Goal: Task Accomplishment & Management: Manage account settings

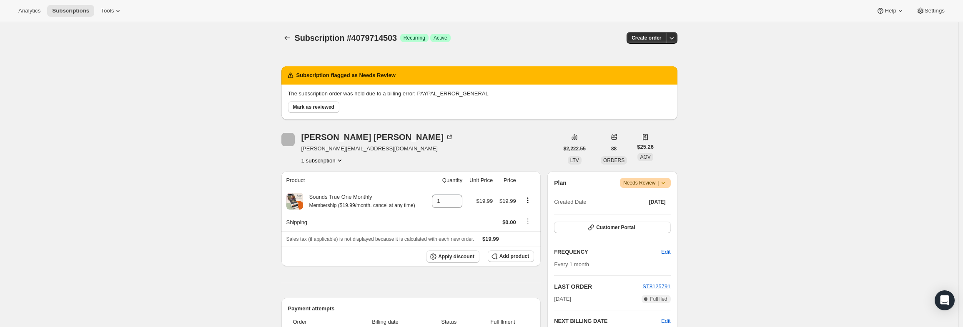
click at [664, 184] on icon at bounding box center [663, 183] width 8 height 8
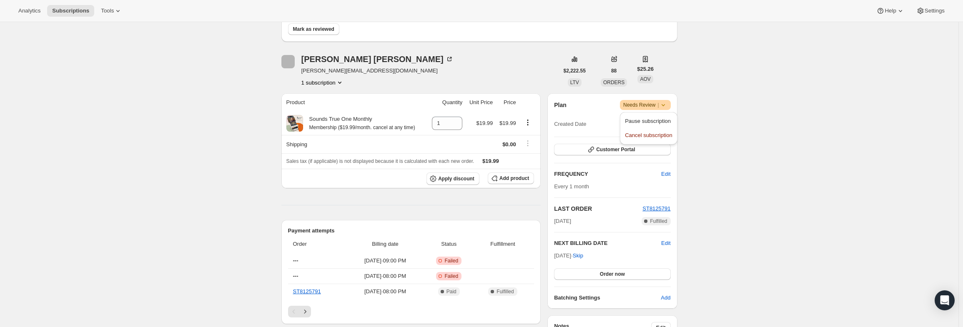
scroll to position [125, 0]
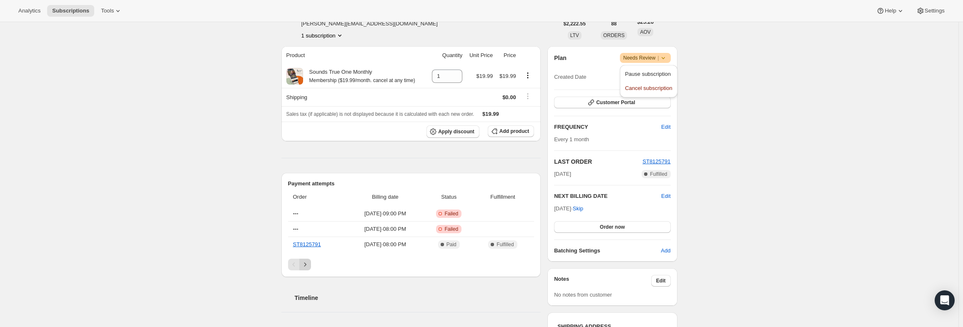
click at [310, 268] on button "Next" at bounding box center [305, 265] width 12 height 12
click at [296, 264] on icon "Previous" at bounding box center [294, 265] width 8 height 8
click at [668, 59] on icon at bounding box center [663, 58] width 8 height 8
click at [655, 71] on span "Pause subscription" at bounding box center [648, 74] width 46 height 6
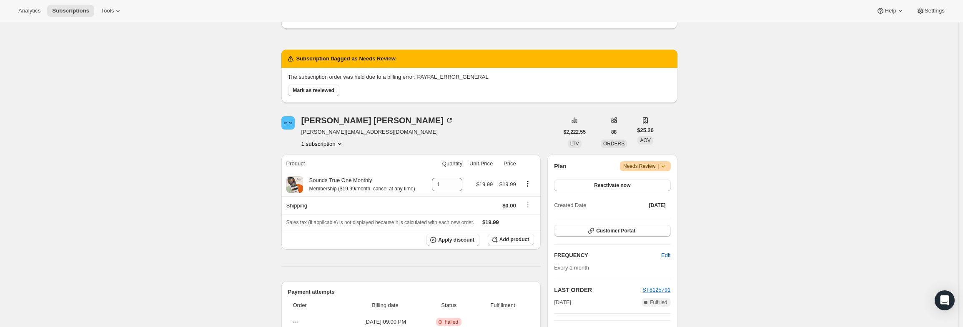
scroll to position [42, 0]
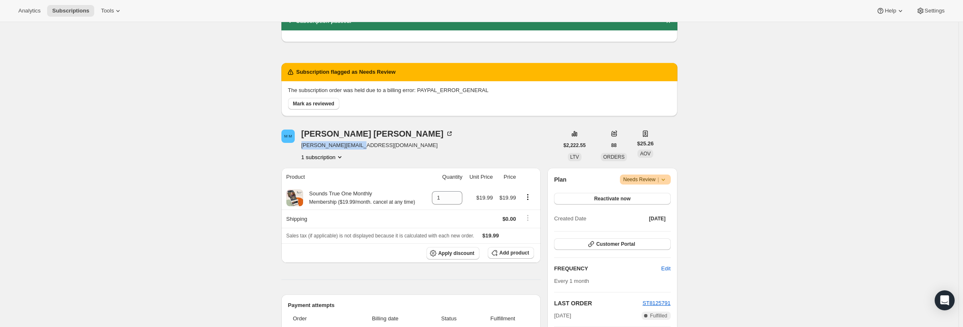
drag, startPoint x: 363, startPoint y: 146, endPoint x: 302, endPoint y: 148, distance: 60.9
click at [302, 148] on div "M M Martin Moore martin.moore7@me.com 1 subscription" at bounding box center [419, 146] width 277 height 32
copy span "martin.moore7@me.com"
click at [332, 102] on span "Mark as reviewed" at bounding box center [313, 103] width 41 height 7
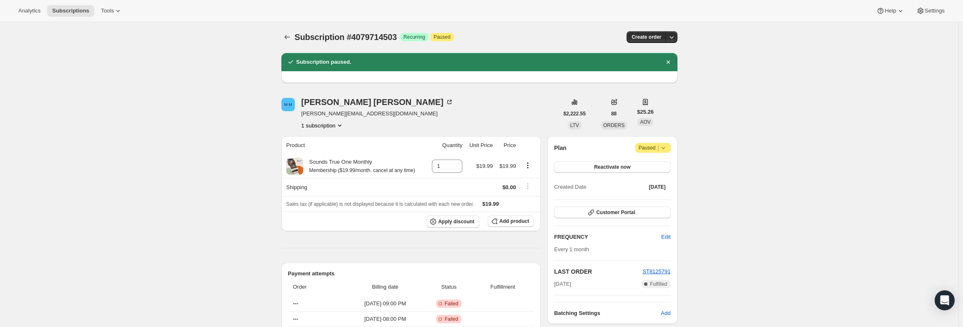
scroll to position [0, 0]
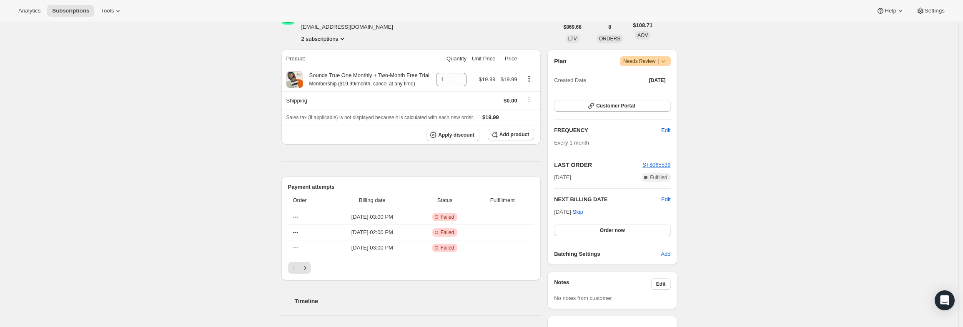
scroll to position [125, 0]
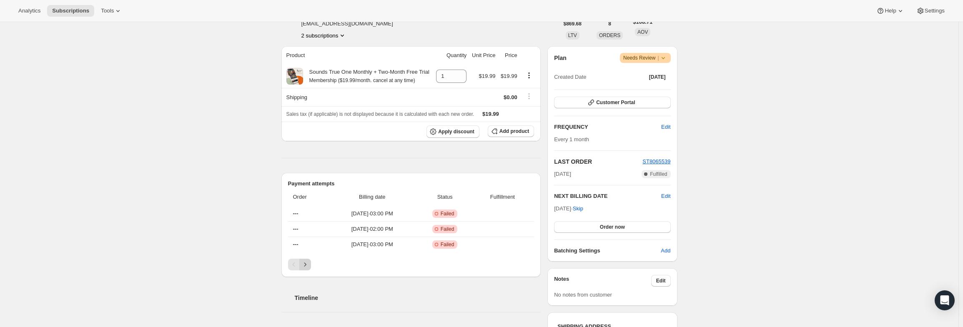
click at [309, 261] on icon "Next" at bounding box center [305, 265] width 8 height 8
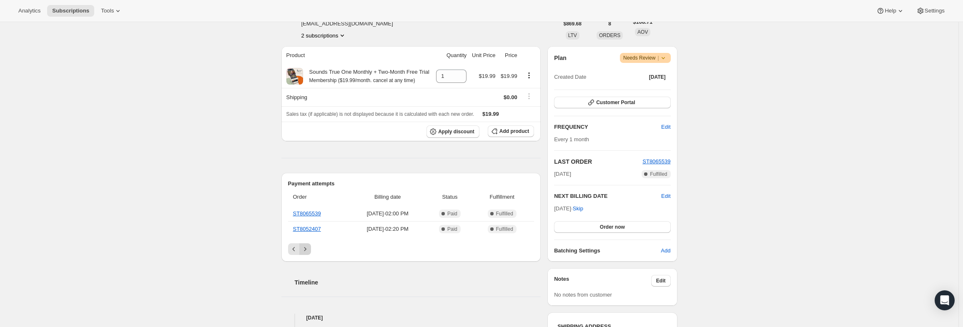
click at [309, 262] on div "Timeline" at bounding box center [411, 274] width 260 height 25
click at [668, 57] on icon at bounding box center [663, 58] width 8 height 8
click at [647, 75] on span "Pause subscription" at bounding box center [648, 74] width 46 height 6
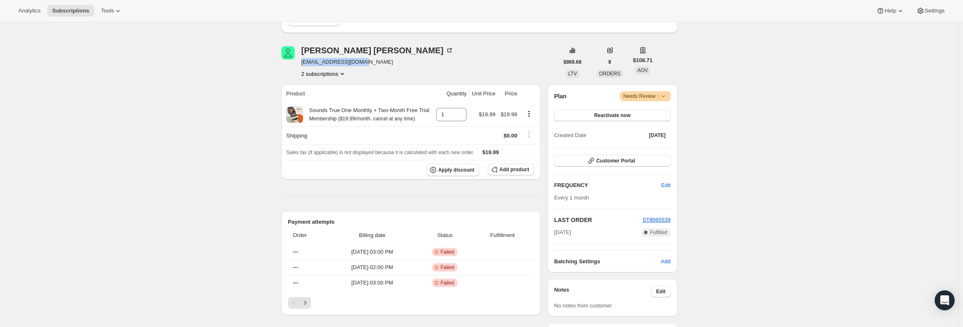
drag, startPoint x: 364, startPoint y: 63, endPoint x: 304, endPoint y: 65, distance: 59.7
click at [304, 65] on span "bartling218@gmail.com" at bounding box center [377, 62] width 152 height 8
copy span "bartling218@gmail.com"
click at [310, 76] on button "2 subscriptions" at bounding box center [323, 74] width 45 height 8
click at [317, 101] on span "5663588551" at bounding box center [313, 103] width 30 height 6
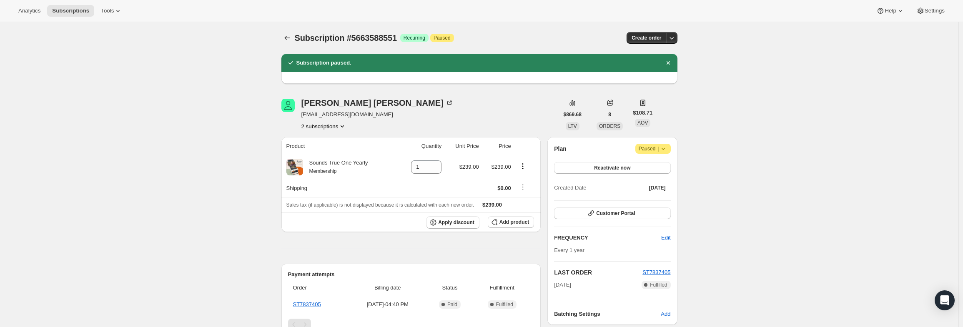
click at [344, 126] on icon "Product actions" at bounding box center [342, 126] width 8 height 8
click at [341, 140] on span "16006021319" at bounding box center [326, 142] width 55 height 8
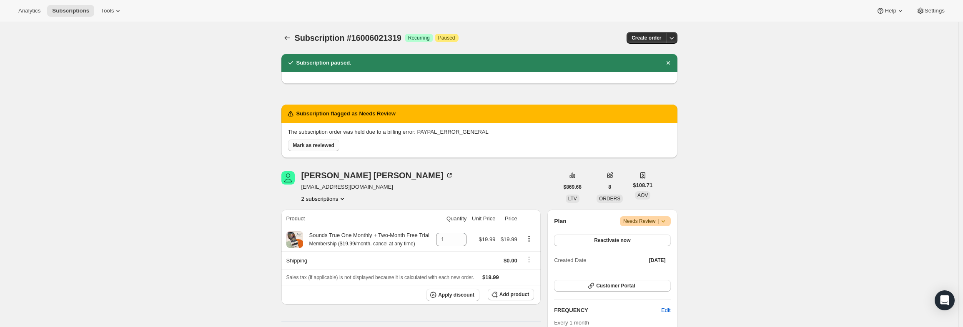
click at [330, 145] on span "Mark as reviewed" at bounding box center [313, 145] width 41 height 7
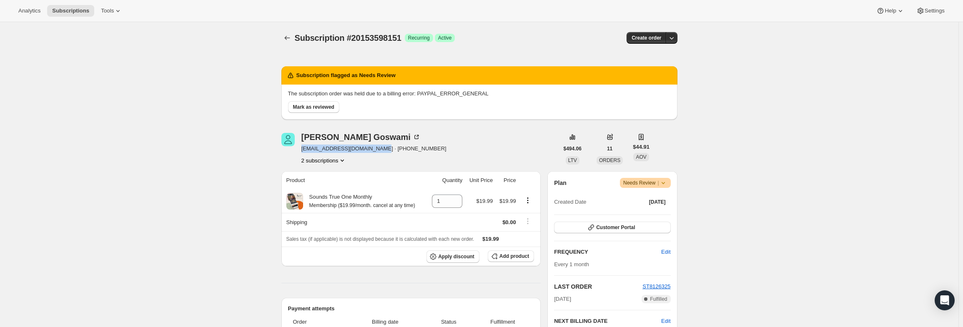
drag, startPoint x: 381, startPoint y: 149, endPoint x: 303, endPoint y: 147, distance: 78.0
click at [303, 147] on div "Raghav Goswami raghavgoswami21@outlook.com · +919854047116 2 subscriptions" at bounding box center [419, 149] width 277 height 32
copy span "raghavgoswami21@outlook.com"
click at [757, 121] on div "Subscription #20153598151. This page is ready Subscription #20153598151 Success…" at bounding box center [479, 332] width 959 height 620
drag, startPoint x: 381, startPoint y: 148, endPoint x: 303, endPoint y: 149, distance: 78.0
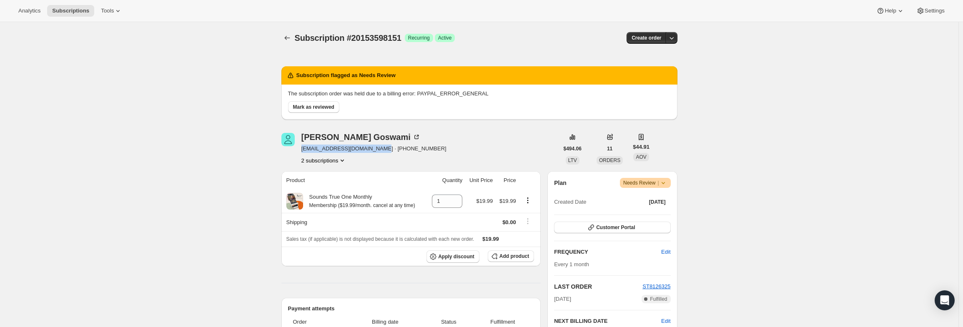
click at [303, 149] on span "raghavgoswami21@outlook.com · +919854047116" at bounding box center [373, 149] width 145 height 8
copy span "raghavgoswami21@outlook.com"
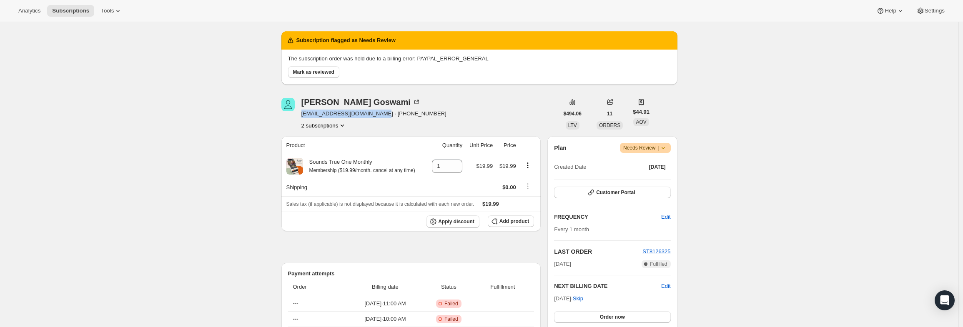
scroll to position [83, 0]
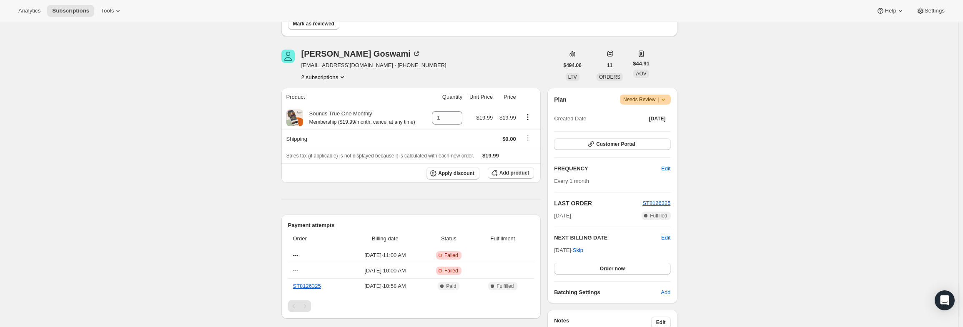
click at [666, 100] on icon at bounding box center [663, 99] width 8 height 8
click at [659, 117] on span "Pause subscription" at bounding box center [648, 116] width 46 height 6
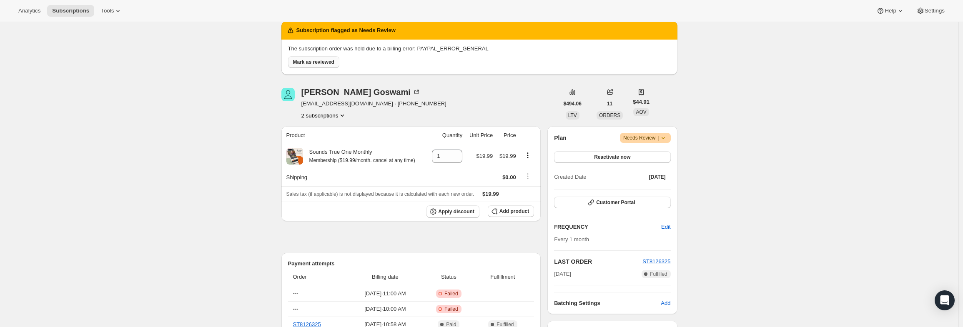
click at [317, 60] on span "Mark as reviewed" at bounding box center [313, 62] width 41 height 7
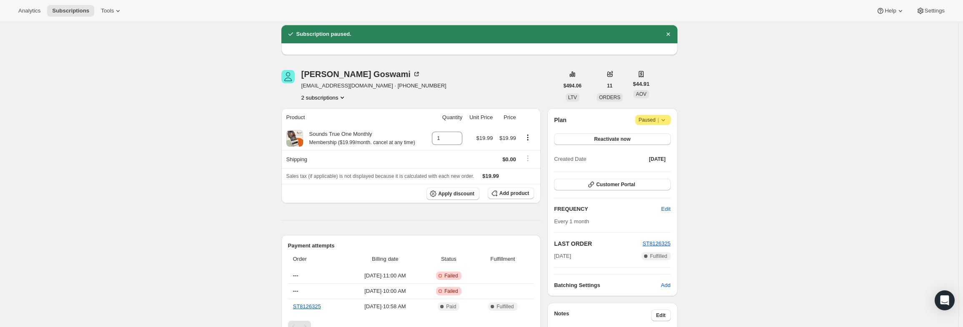
scroll to position [0, 0]
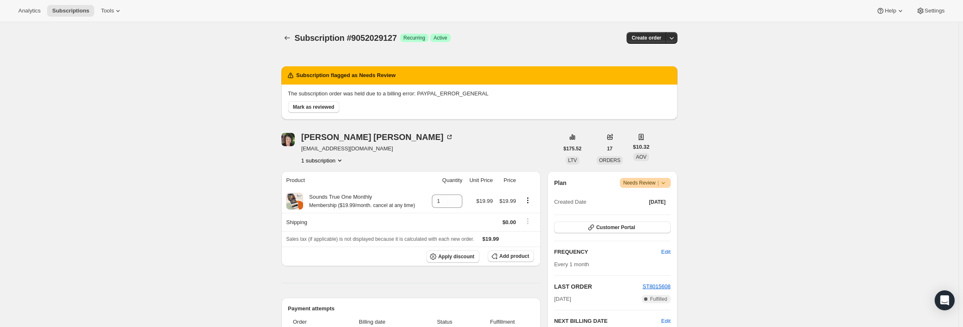
click at [666, 182] on icon at bounding box center [663, 183] width 8 height 8
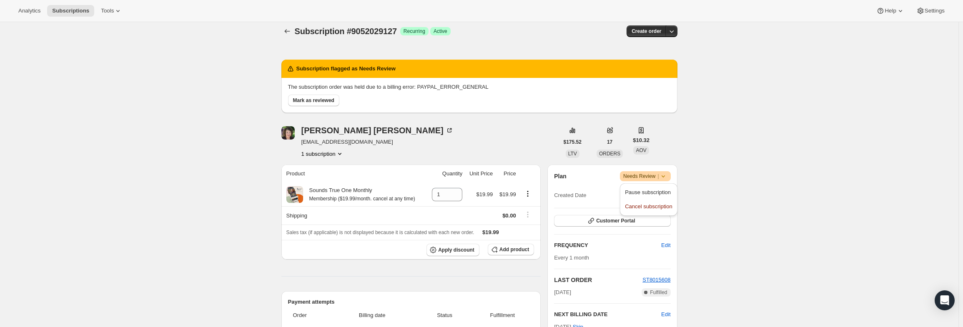
scroll to position [83, 0]
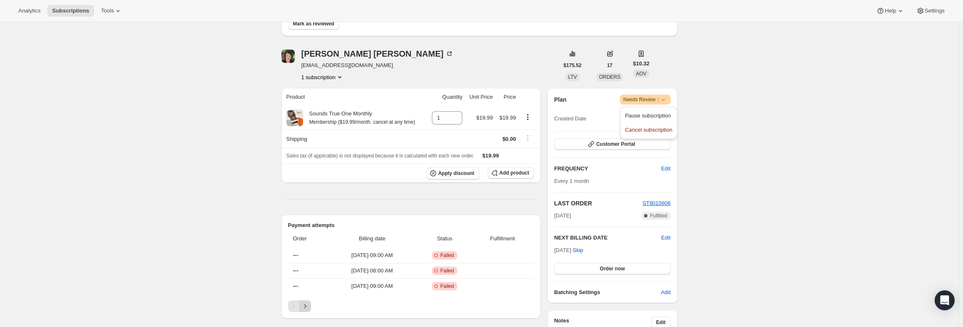
click at [304, 302] on icon "Next" at bounding box center [305, 306] width 8 height 8
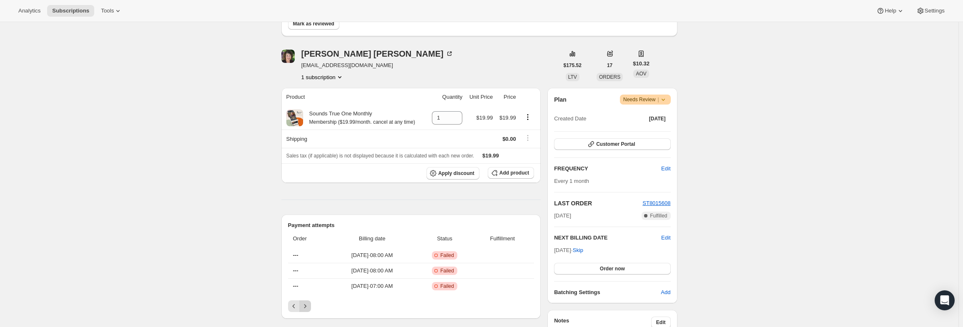
click at [304, 302] on icon "Next" at bounding box center [305, 306] width 8 height 8
click at [664, 95] on icon at bounding box center [663, 99] width 8 height 8
click at [658, 117] on span "Pause subscription" at bounding box center [648, 116] width 46 height 6
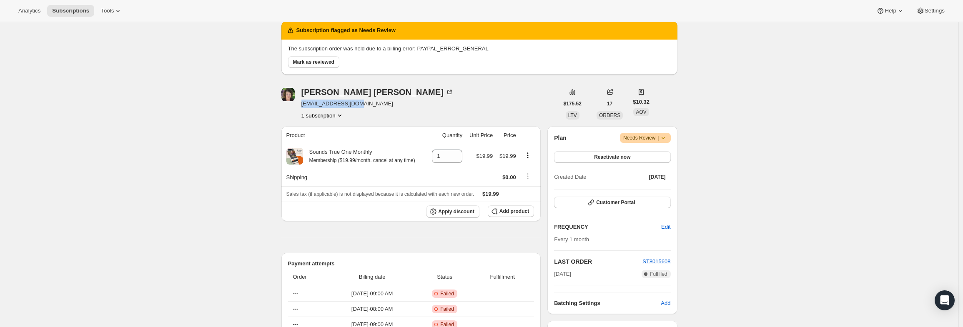
drag, startPoint x: 356, startPoint y: 104, endPoint x: 301, endPoint y: 105, distance: 54.7
click at [301, 105] on div "Deborah Herriage dherriage@gmail.com 1 subscription" at bounding box center [419, 104] width 277 height 32
copy span "dherriage@gmail.com"
click at [315, 63] on span "Mark as reviewed" at bounding box center [313, 62] width 41 height 7
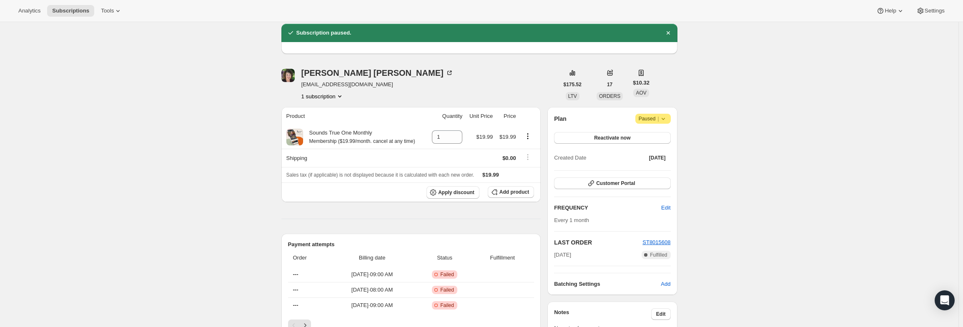
scroll to position [0, 0]
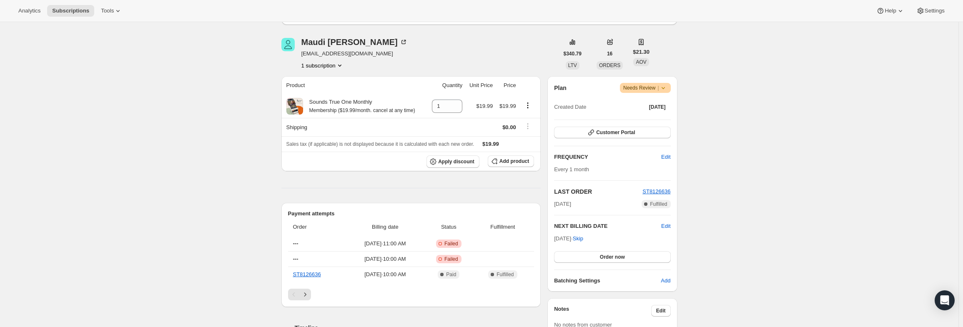
scroll to position [83, 0]
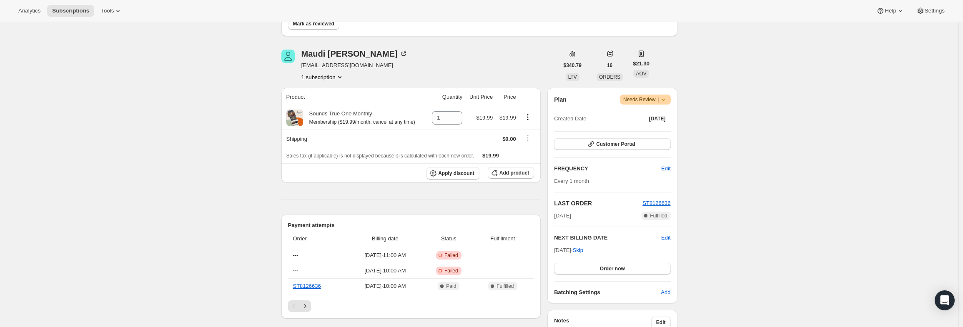
click at [664, 100] on icon at bounding box center [663, 99] width 8 height 8
click at [662, 121] on button "Pause subscription" at bounding box center [649, 115] width 52 height 13
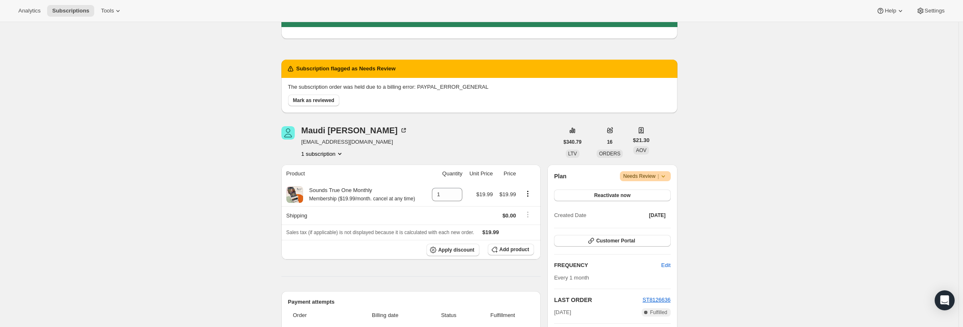
scroll to position [0, 0]
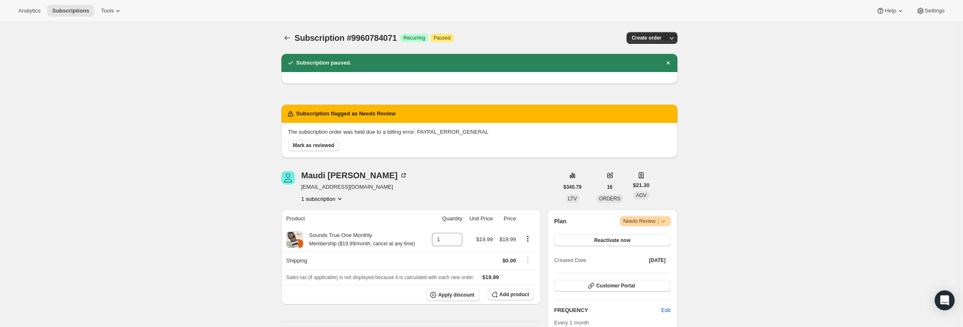
click at [337, 145] on button "Mark as reviewed" at bounding box center [313, 146] width 51 height 12
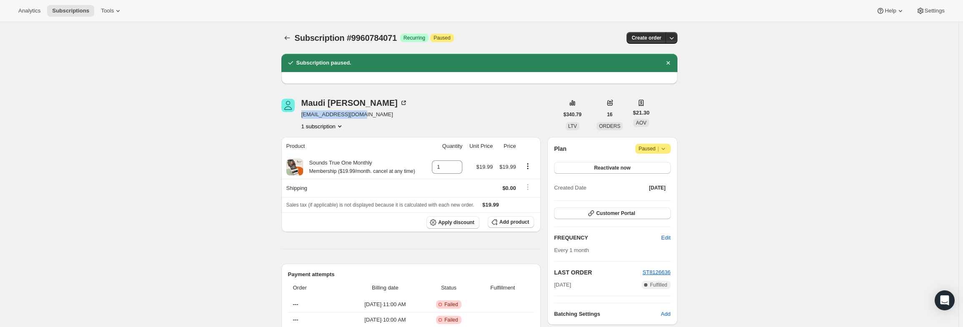
drag, startPoint x: 359, startPoint y: 116, endPoint x: 303, endPoint y: 117, distance: 55.5
click at [303, 117] on span "[EMAIL_ADDRESS][DOMAIN_NAME]" at bounding box center [354, 115] width 106 height 8
copy span "[EMAIL_ADDRESS][DOMAIN_NAME]"
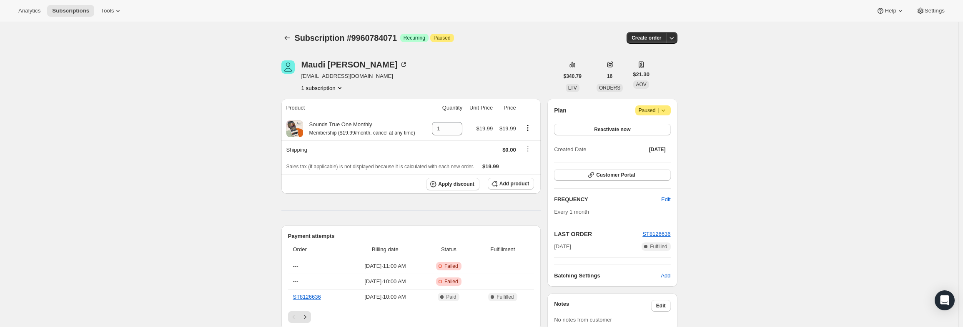
click at [666, 111] on icon at bounding box center [663, 110] width 8 height 8
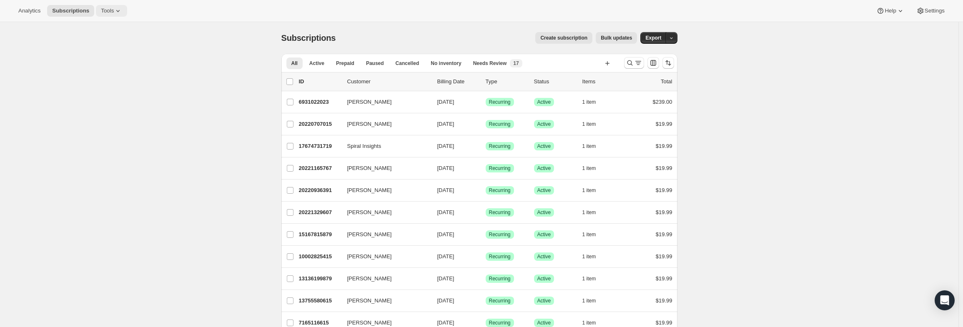
click at [109, 8] on span "Tools" at bounding box center [107, 11] width 13 height 7
click at [930, 12] on span "Settings" at bounding box center [935, 11] width 20 height 7
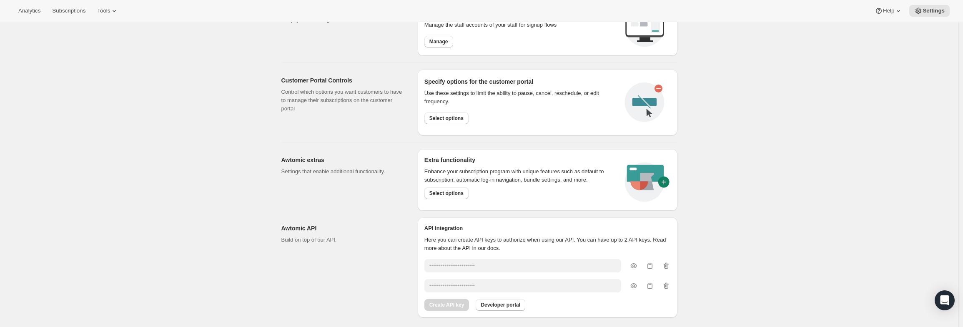
scroll to position [395, 0]
